Goal: Task Accomplishment & Management: Manage account settings

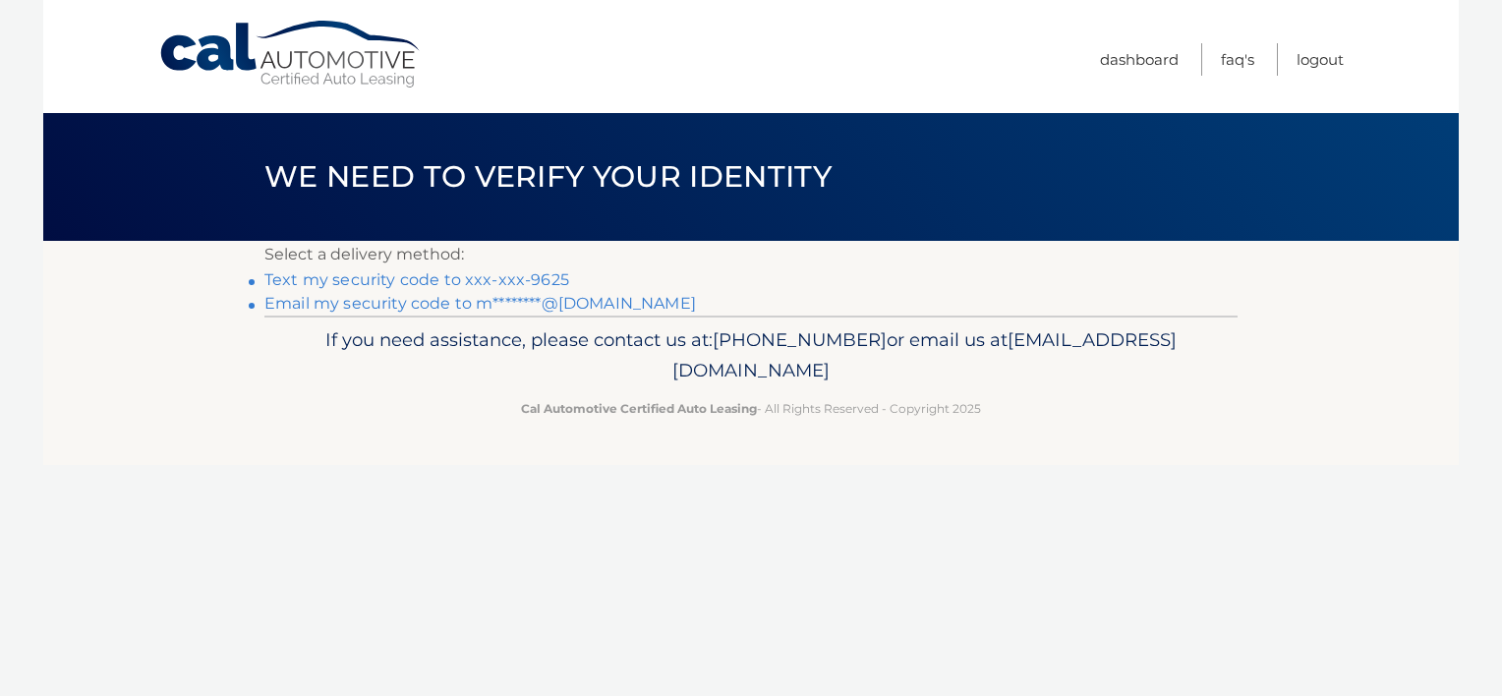
click at [605, 303] on link "Email my security code to m********@gmail.com" at bounding box center [479, 303] width 431 height 19
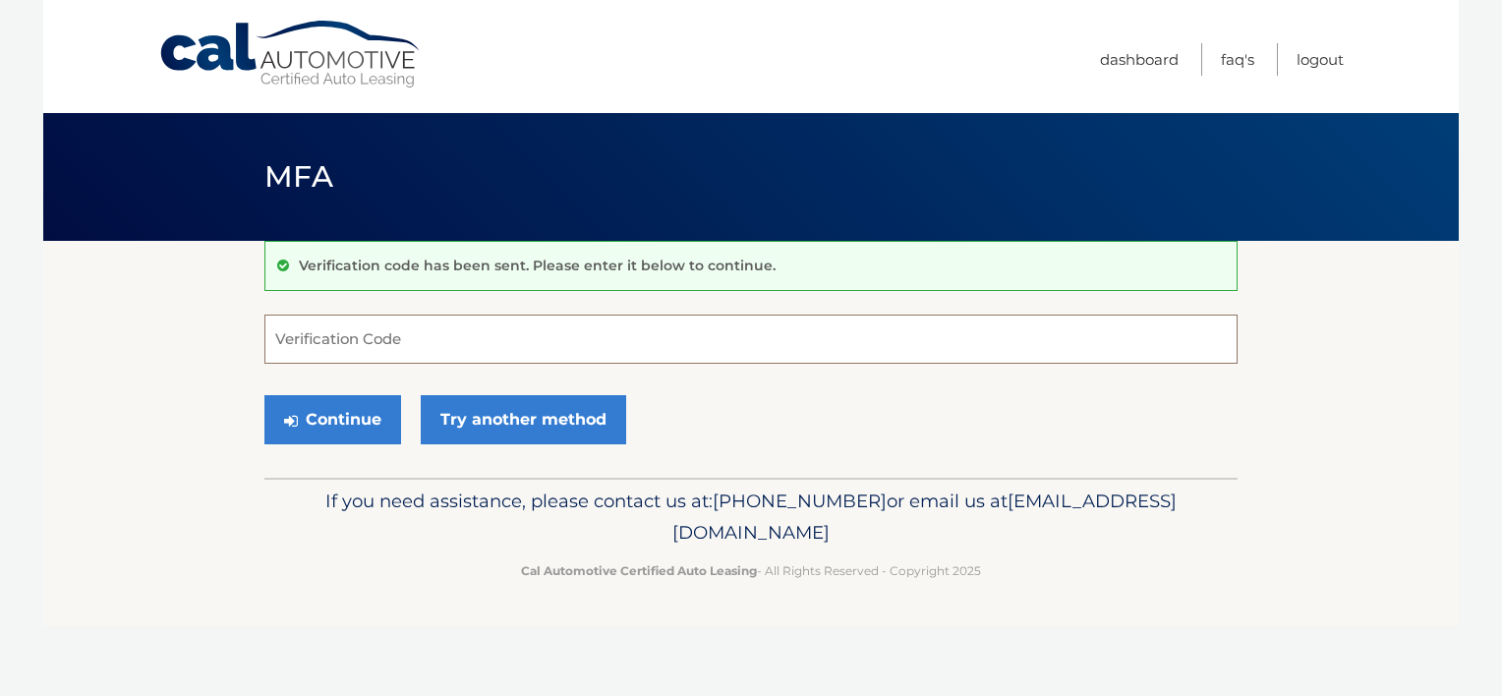
click at [565, 352] on input "Verification Code" at bounding box center [750, 339] width 973 height 49
click at [589, 337] on input "Verification Code" at bounding box center [750, 339] width 973 height 49
type input "157384"
click at [371, 405] on button "Continue" at bounding box center [332, 419] width 137 height 49
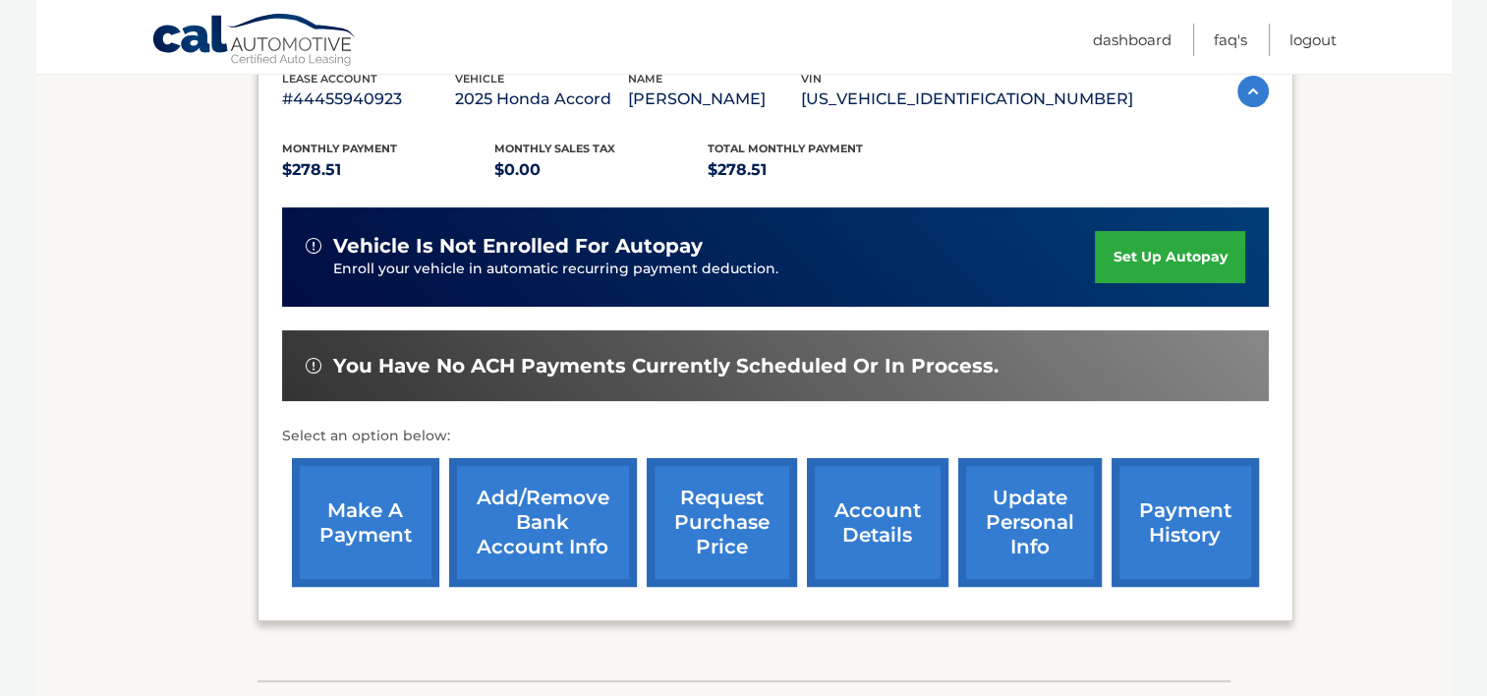
scroll to position [491, 0]
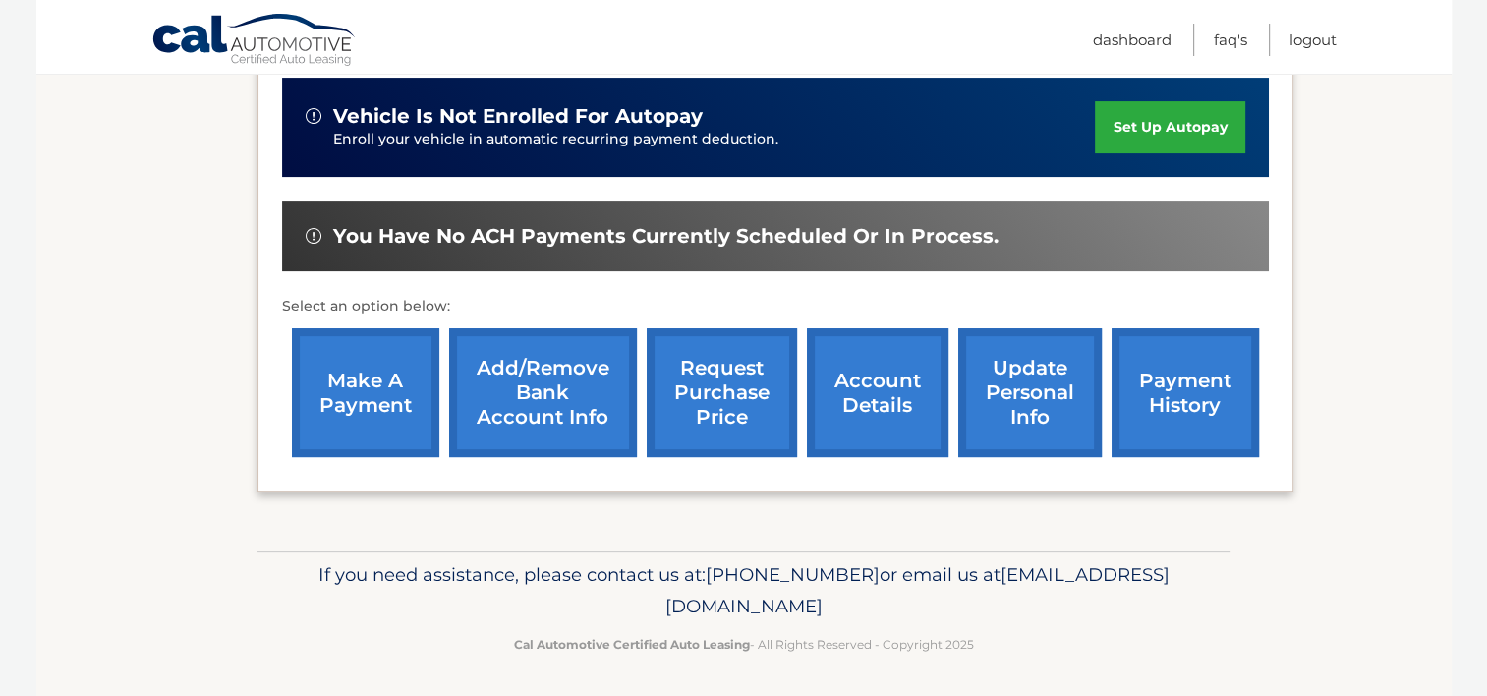
click at [857, 419] on link "account details" at bounding box center [878, 392] width 142 height 129
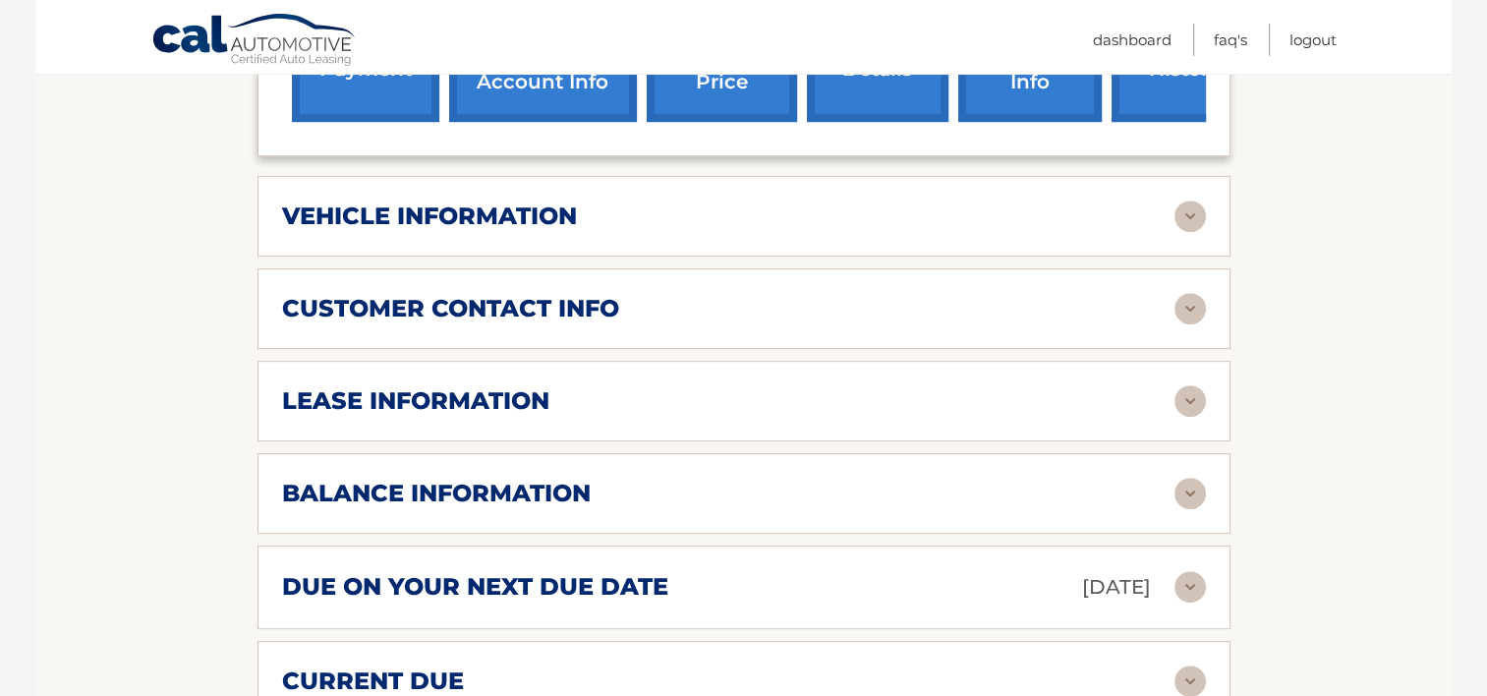
scroll to position [885, 0]
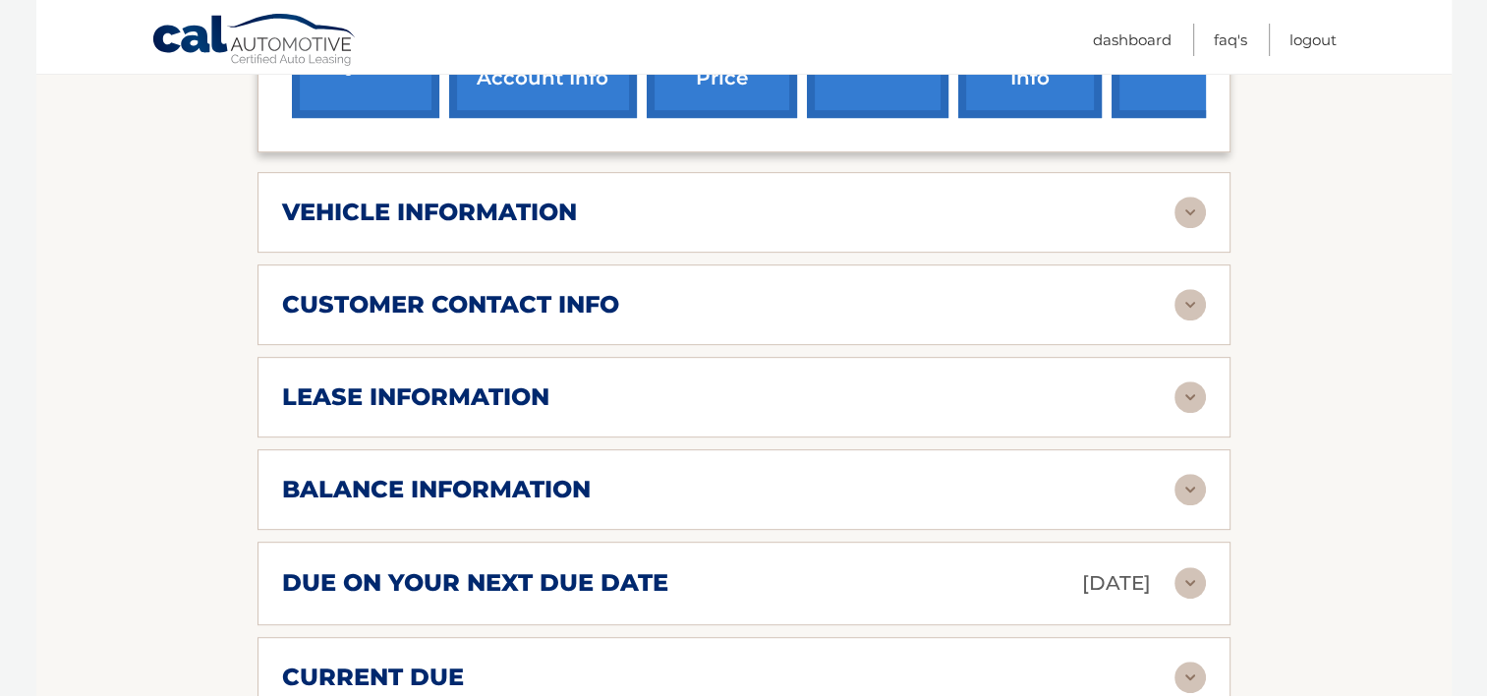
click at [1183, 484] on img at bounding box center [1190, 489] width 31 height 31
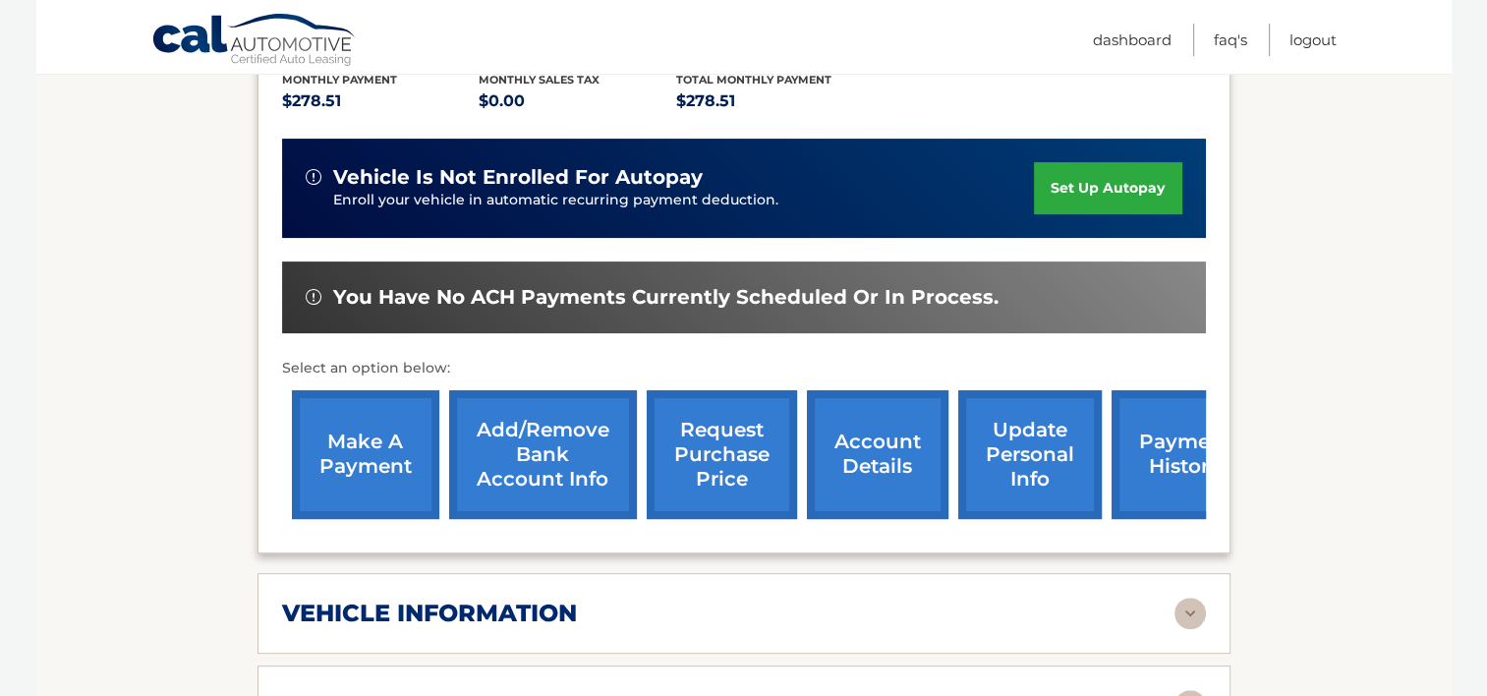
scroll to position [590, 0]
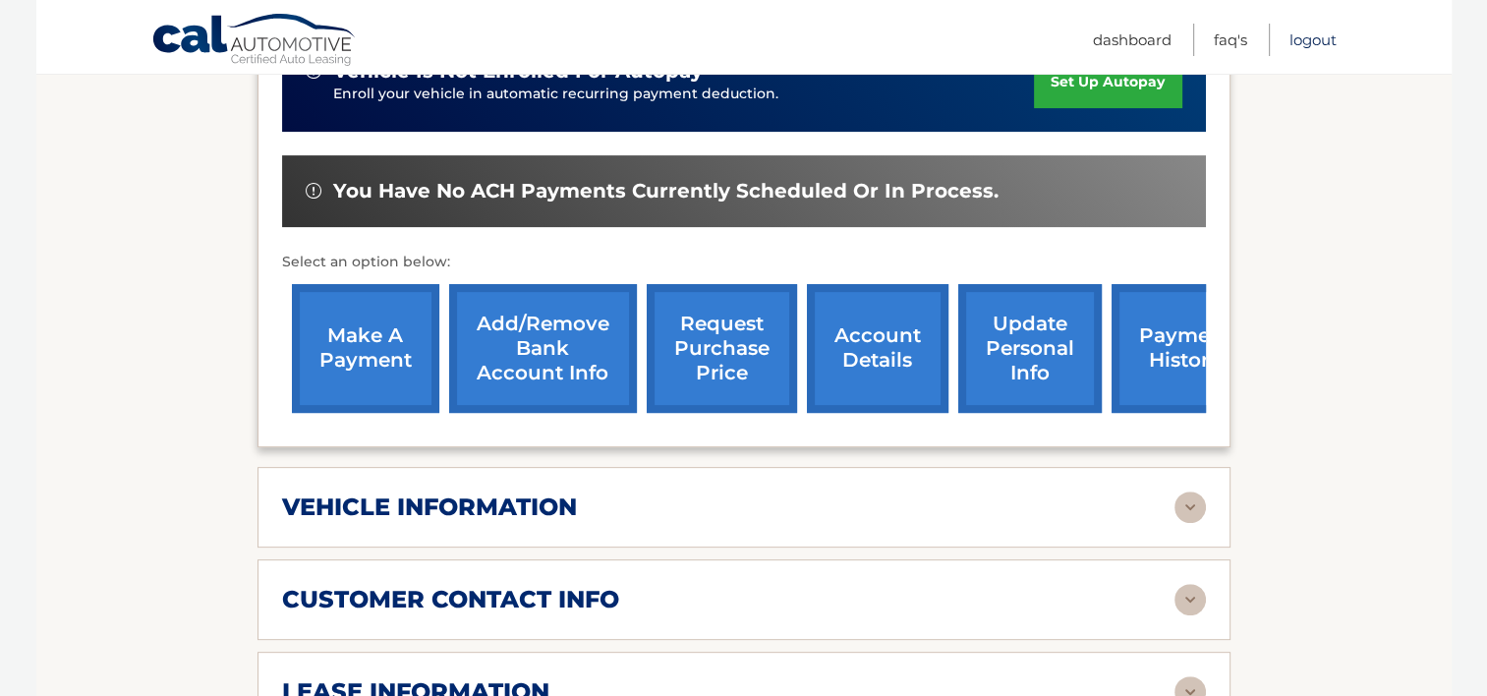
click at [1297, 41] on link "Logout" at bounding box center [1313, 40] width 47 height 32
